Goal: Task Accomplishment & Management: Use online tool/utility

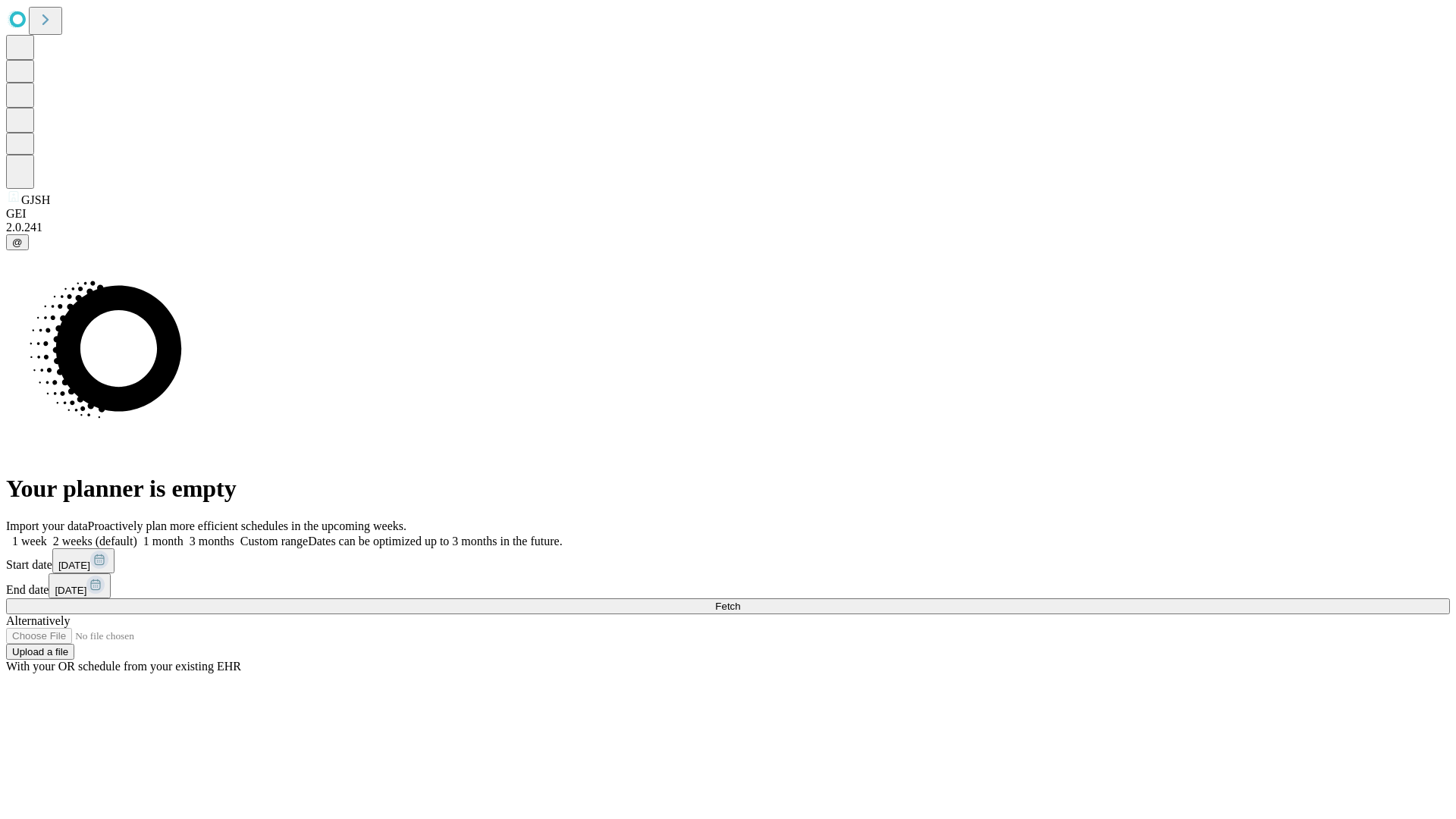
click at [740, 601] on span "Fetch" at bounding box center [728, 607] width 25 height 11
